Goal: Communication & Community: Answer question/provide support

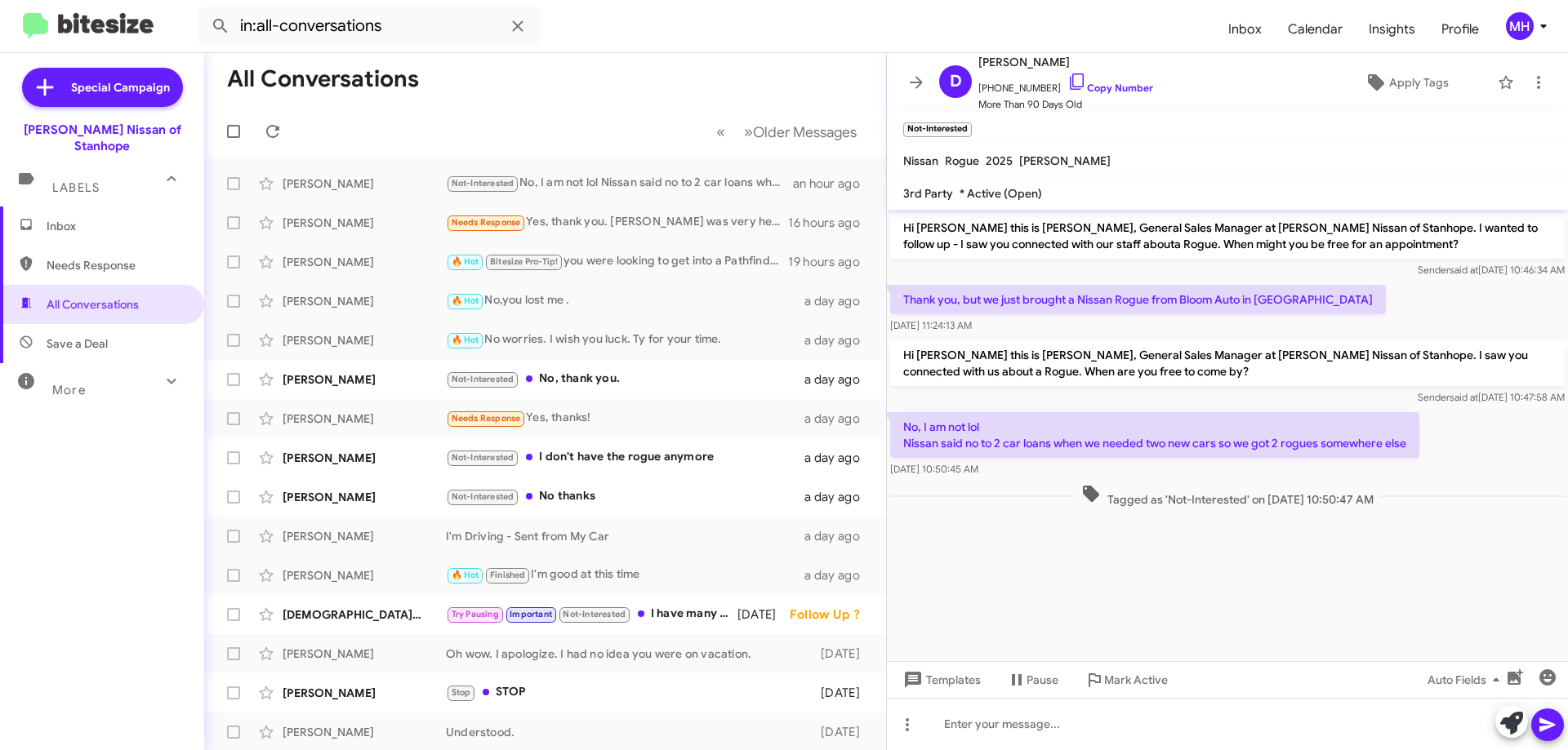
click at [52, 218] on span "Inbox" at bounding box center [116, 226] width 139 height 16
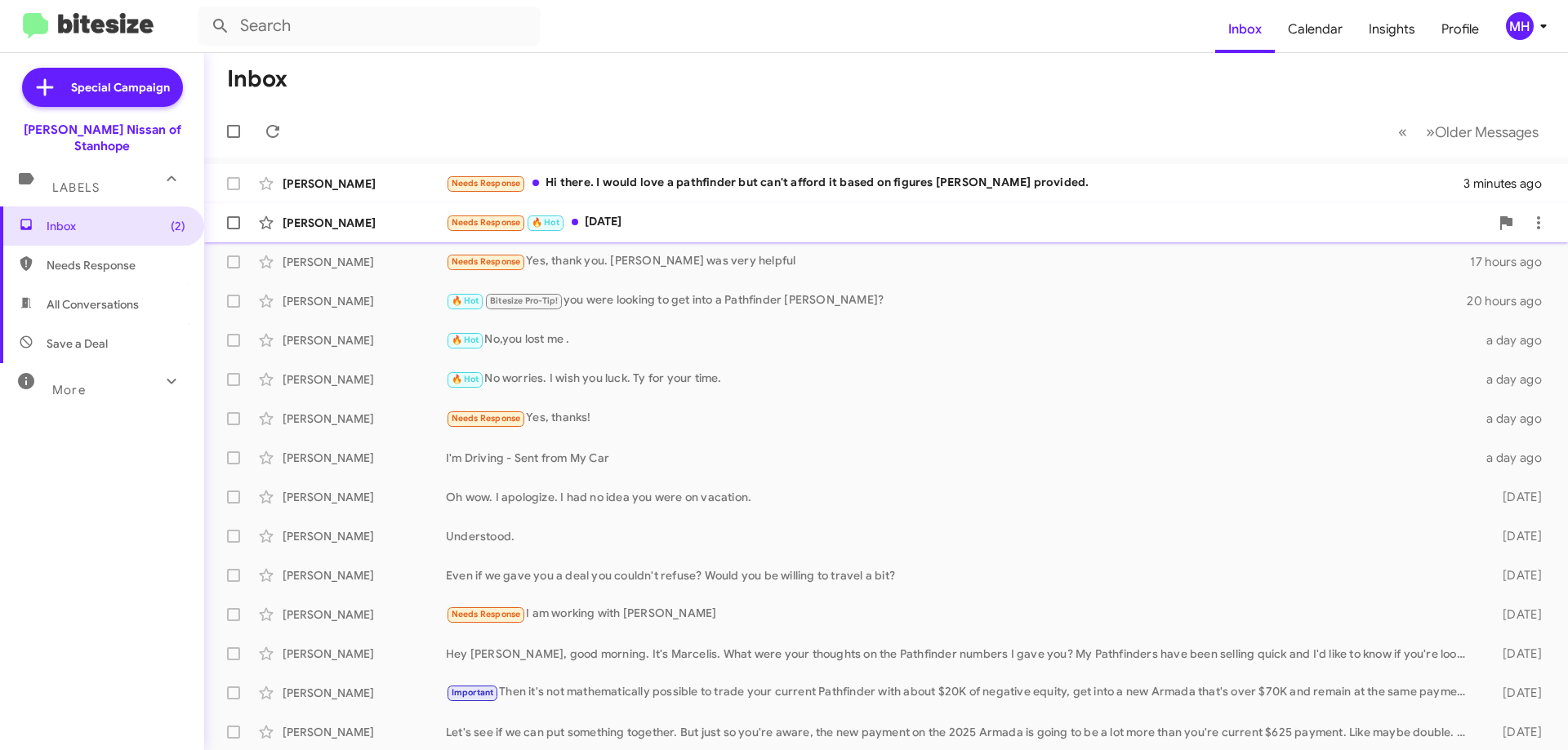
click at [681, 216] on div "Needs Response 🔥 Hot [DATE]" at bounding box center [967, 222] width 1043 height 19
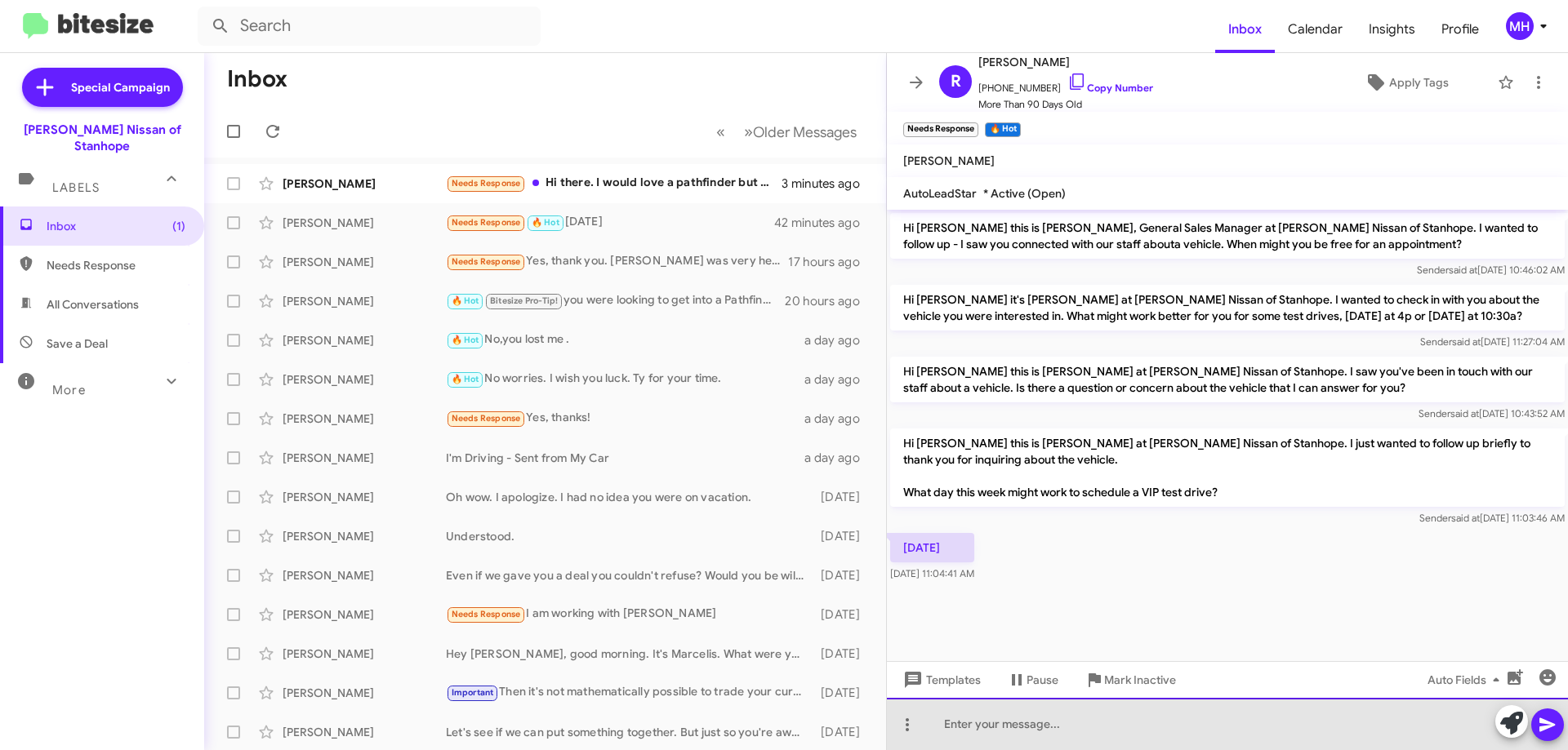
click at [982, 721] on div at bounding box center [1228, 724] width 681 height 52
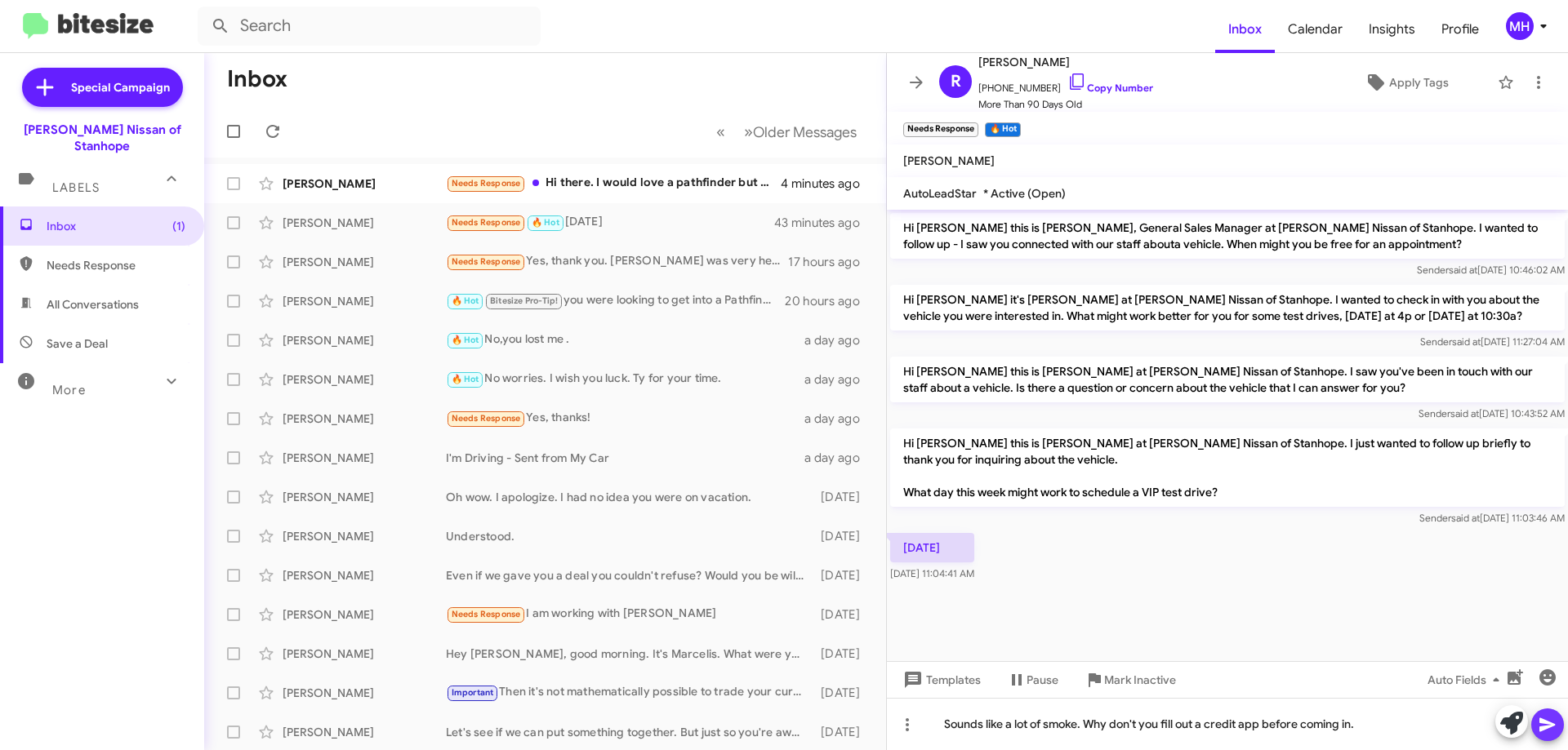
click at [1545, 722] on icon at bounding box center [1546, 724] width 16 height 14
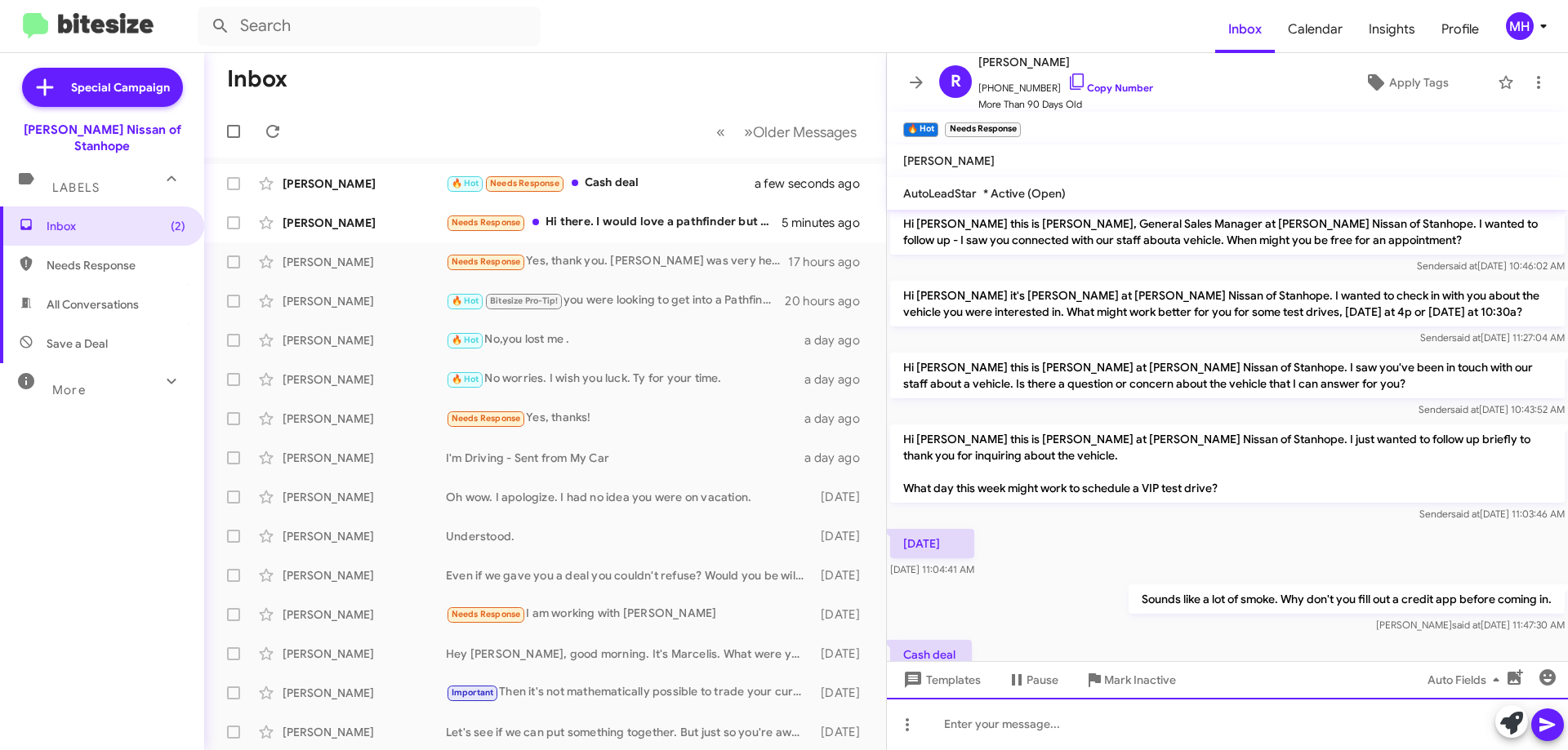
scroll to position [64, 0]
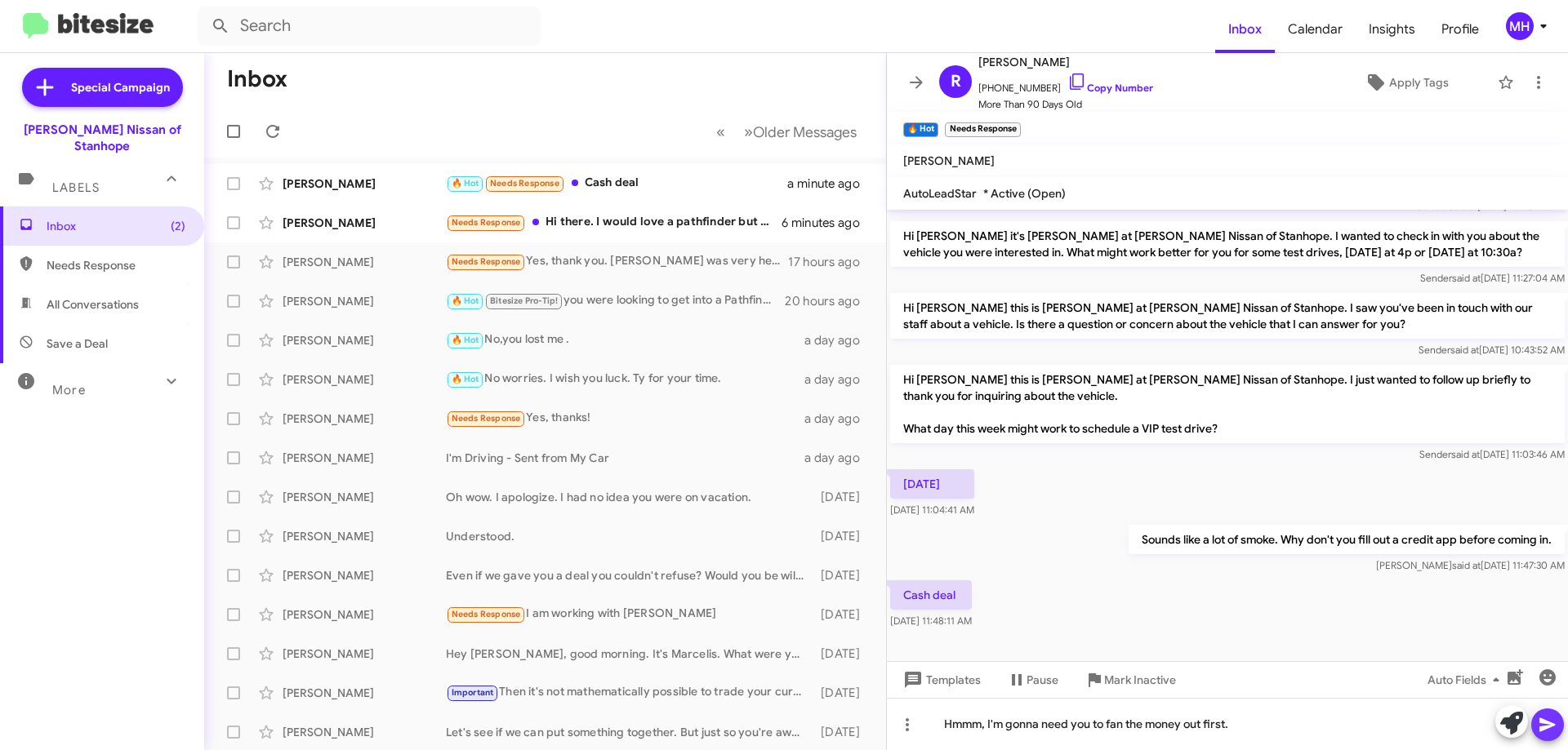
click at [1542, 729] on icon at bounding box center [1546, 724] width 16 height 14
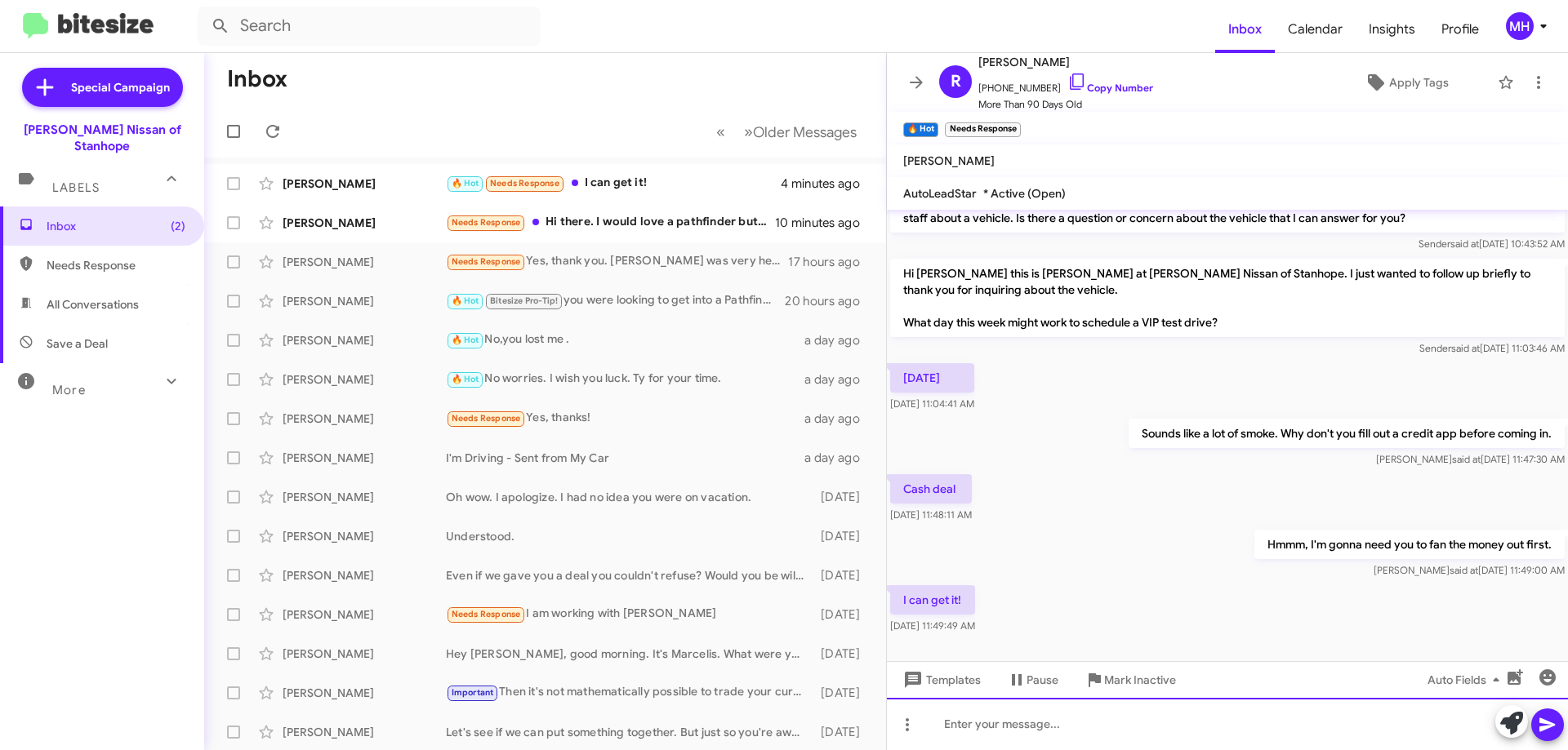
scroll to position [182, 0]
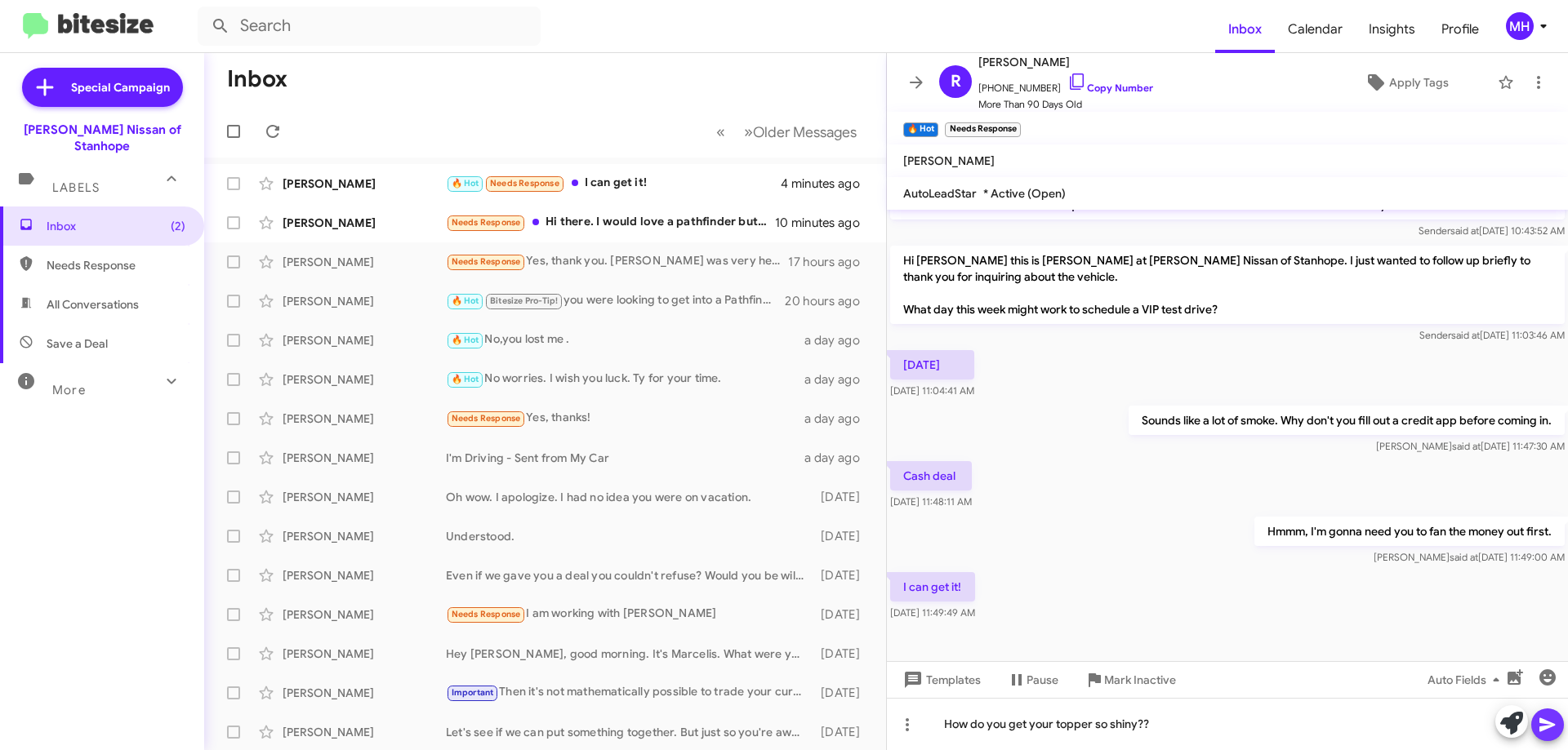
click at [1543, 727] on icon at bounding box center [1546, 724] width 16 height 14
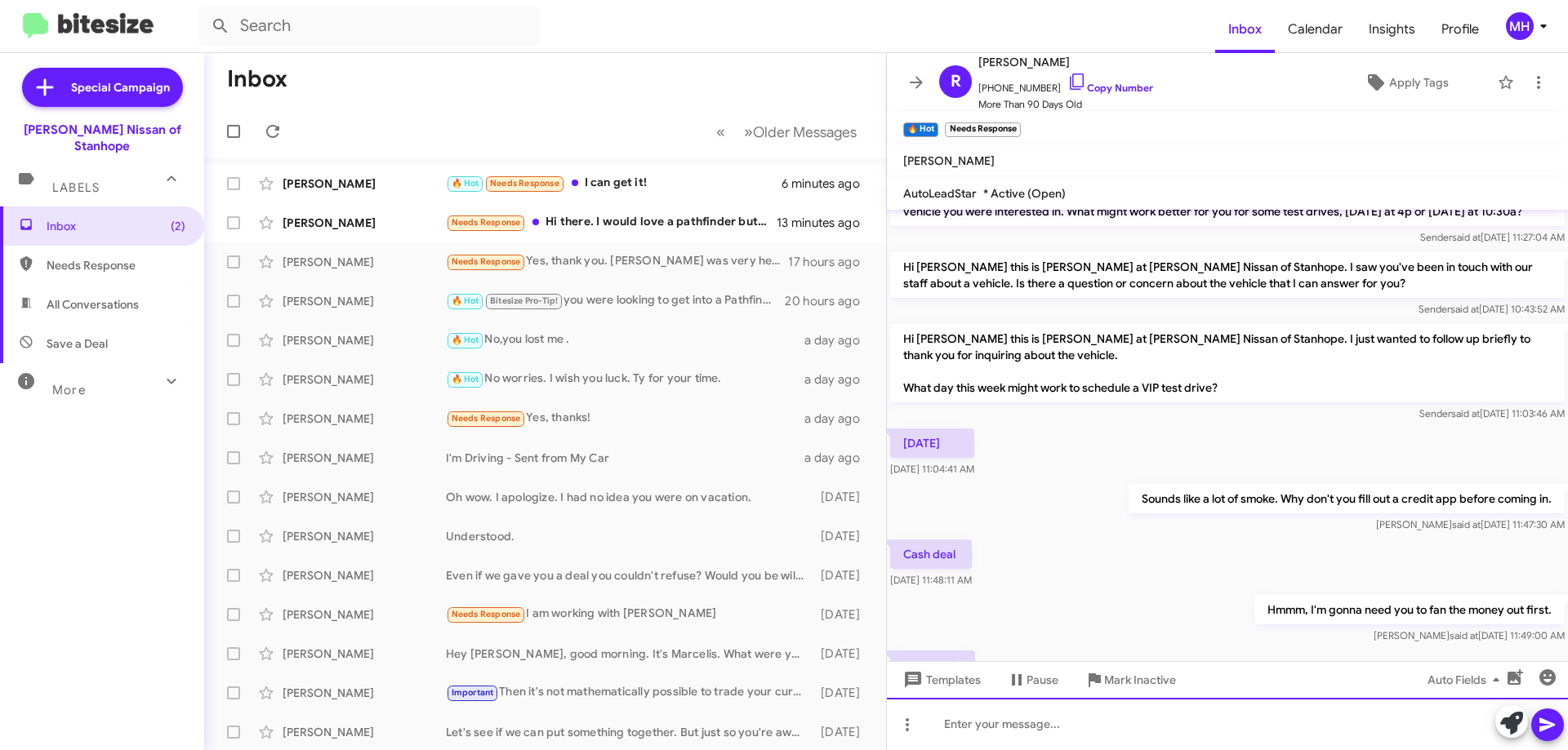
scroll to position [243, 0]
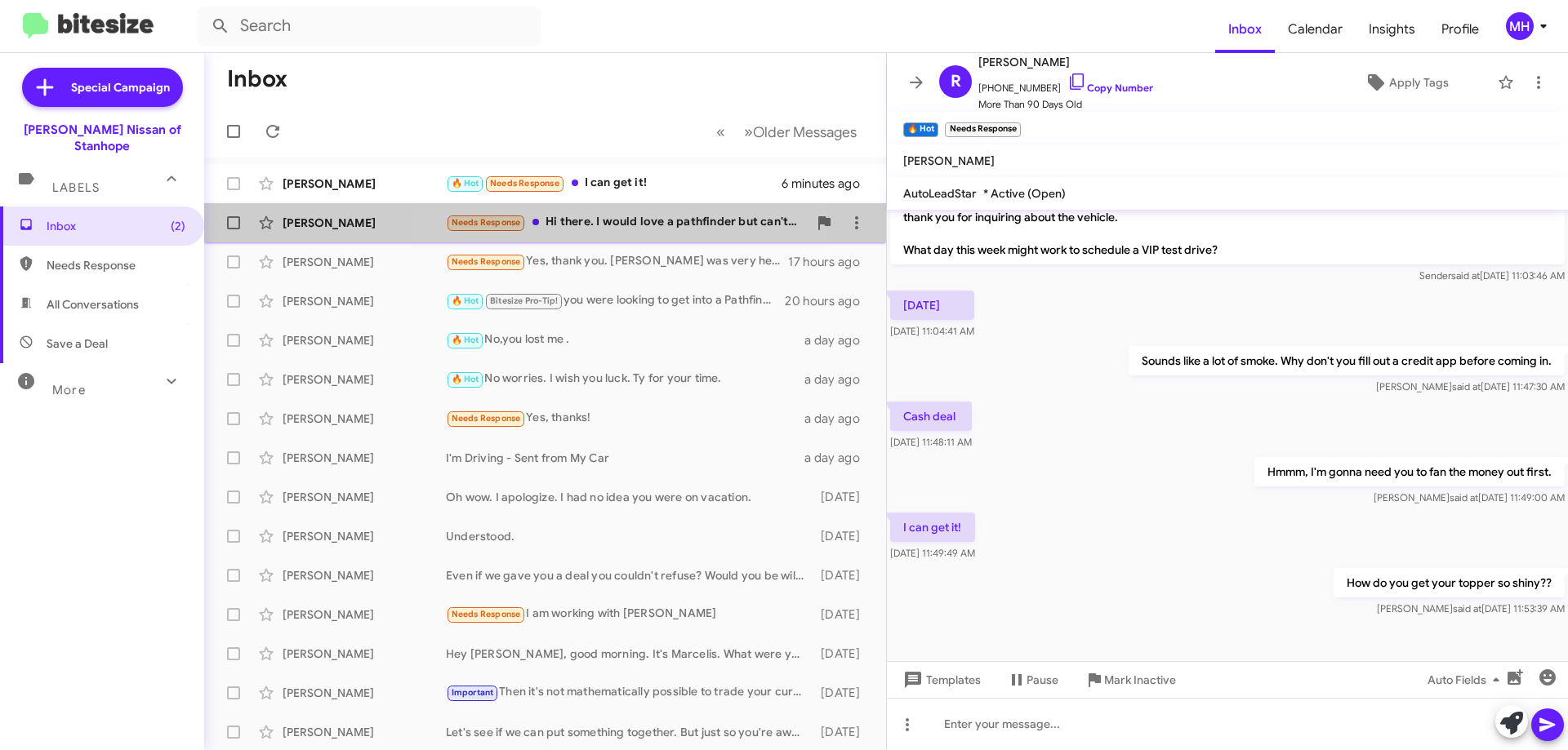
click at [607, 217] on div "Needs Response Hi there. I would love a pathfinder but can't afford it based on…" at bounding box center [626, 222] width 361 height 19
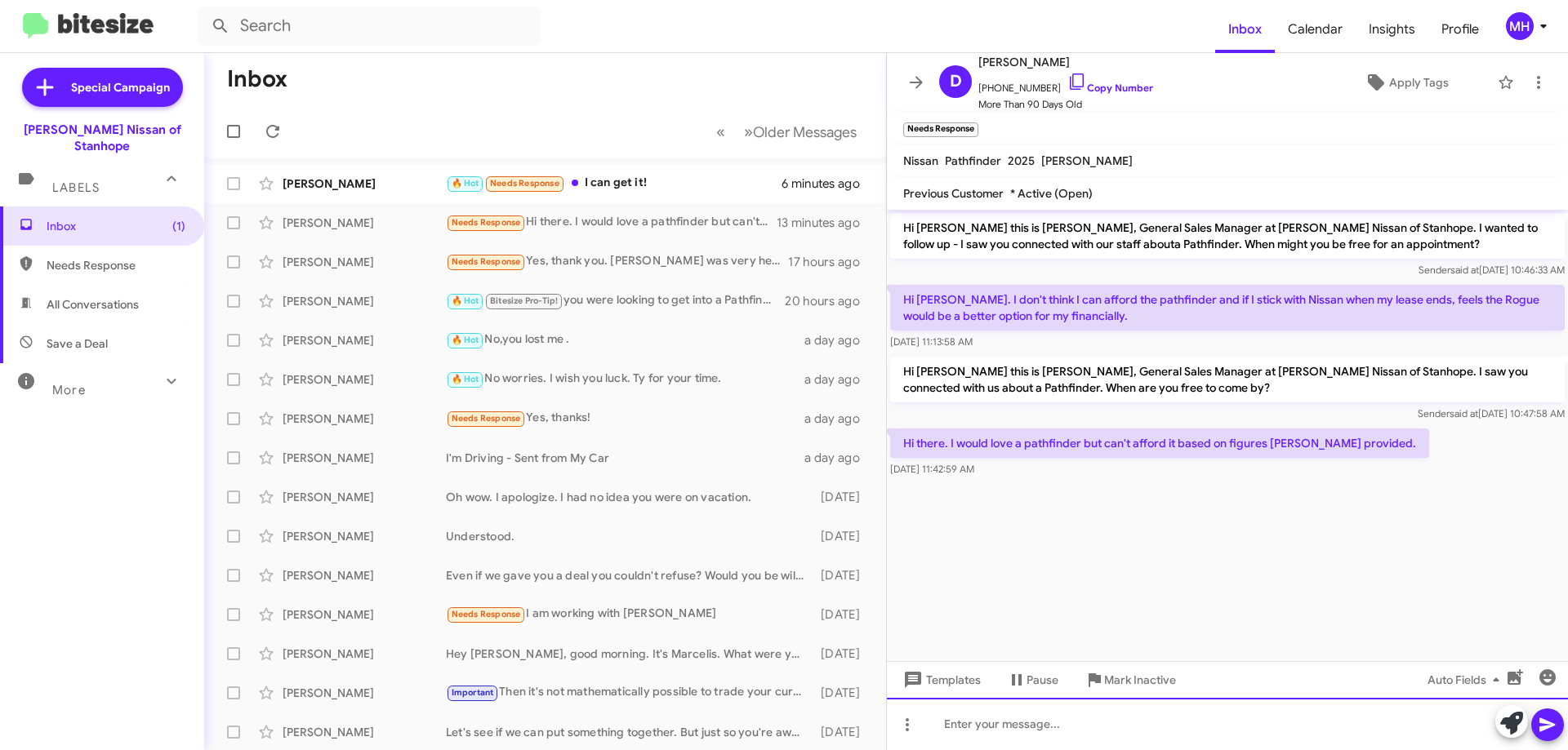
click at [974, 714] on div at bounding box center [1228, 724] width 681 height 52
click at [1228, 724] on div "Well, maybe we can look at things again this month. does it have to be a Pathfi…" at bounding box center [1228, 724] width 681 height 52
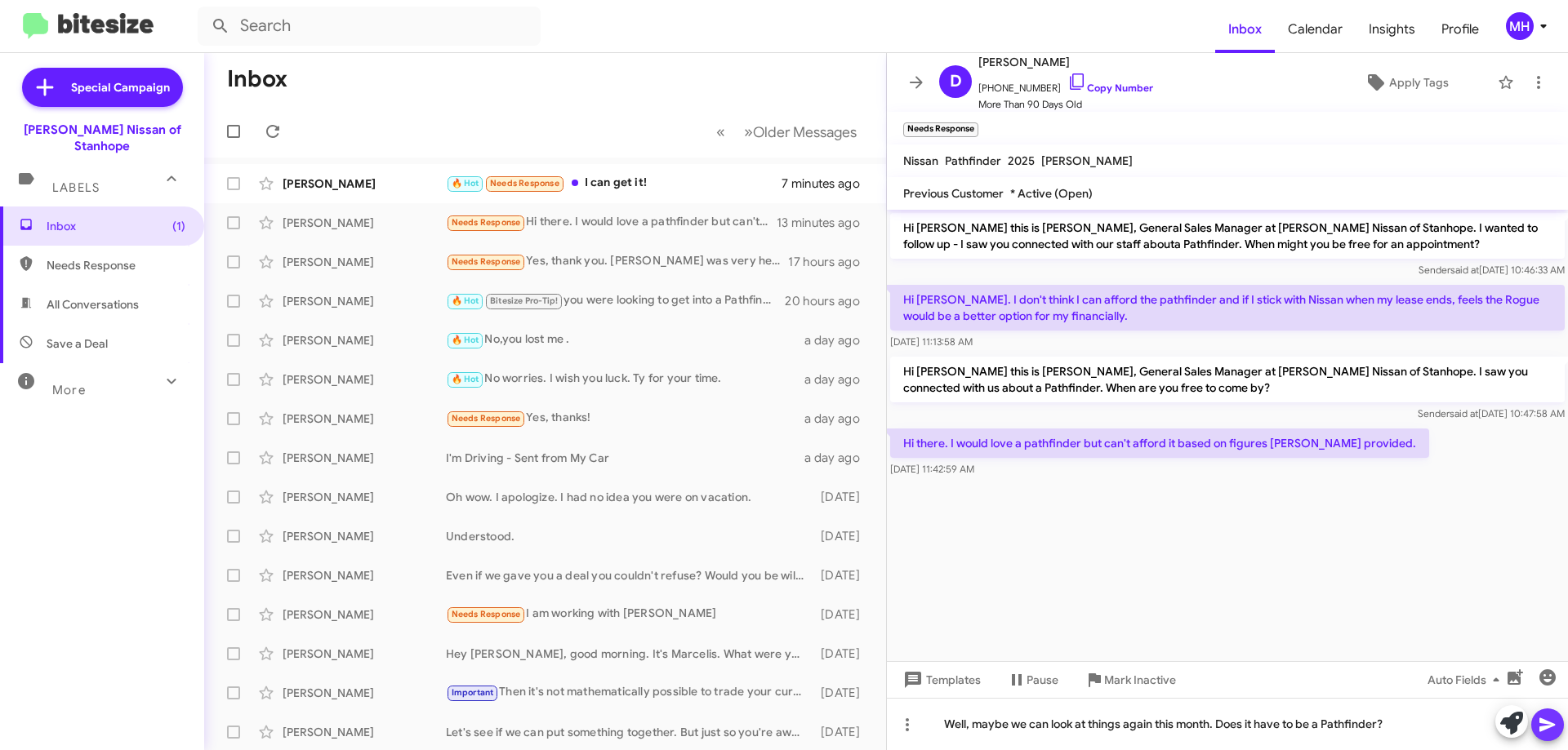
click at [1544, 717] on icon at bounding box center [1547, 724] width 19 height 19
